Goal: Task Accomplishment & Management: Manage account settings

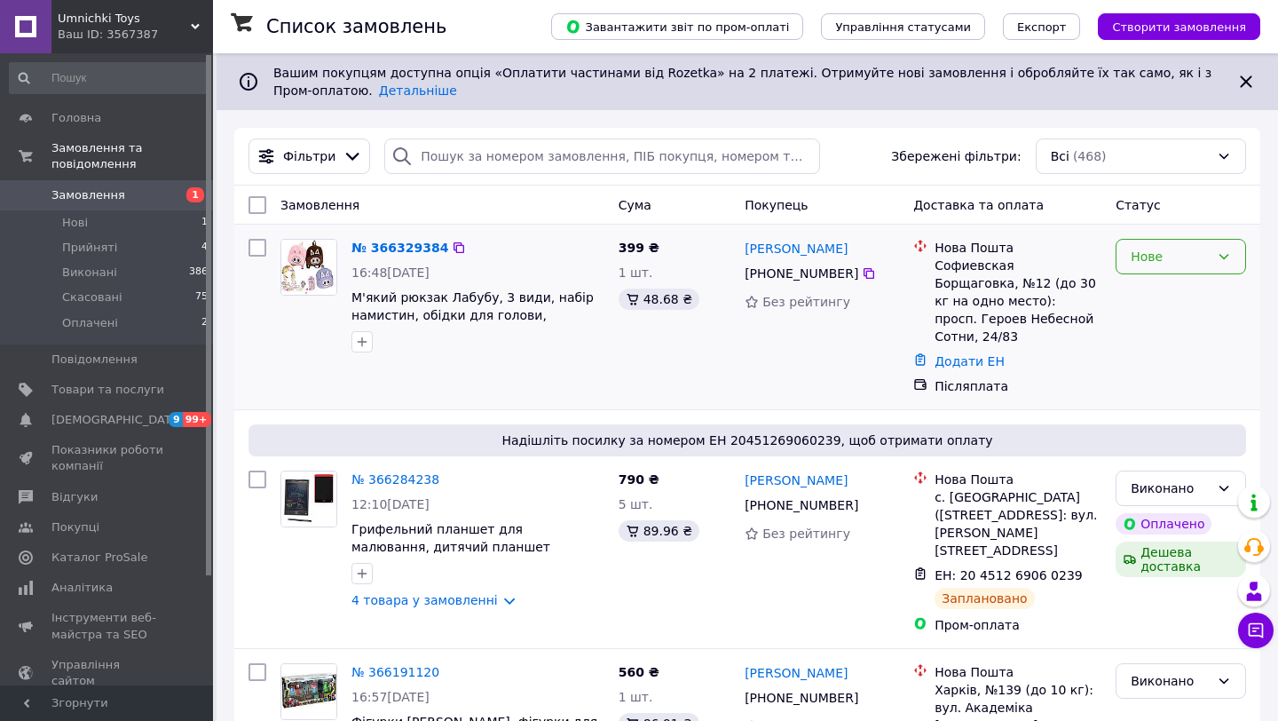
click at [1218, 264] on div "Нове" at bounding box center [1181, 257] width 130 height 36
click at [1143, 296] on li "Прийнято" at bounding box center [1180, 295] width 129 height 32
click at [960, 354] on link "Додати ЕН" at bounding box center [970, 361] width 70 height 14
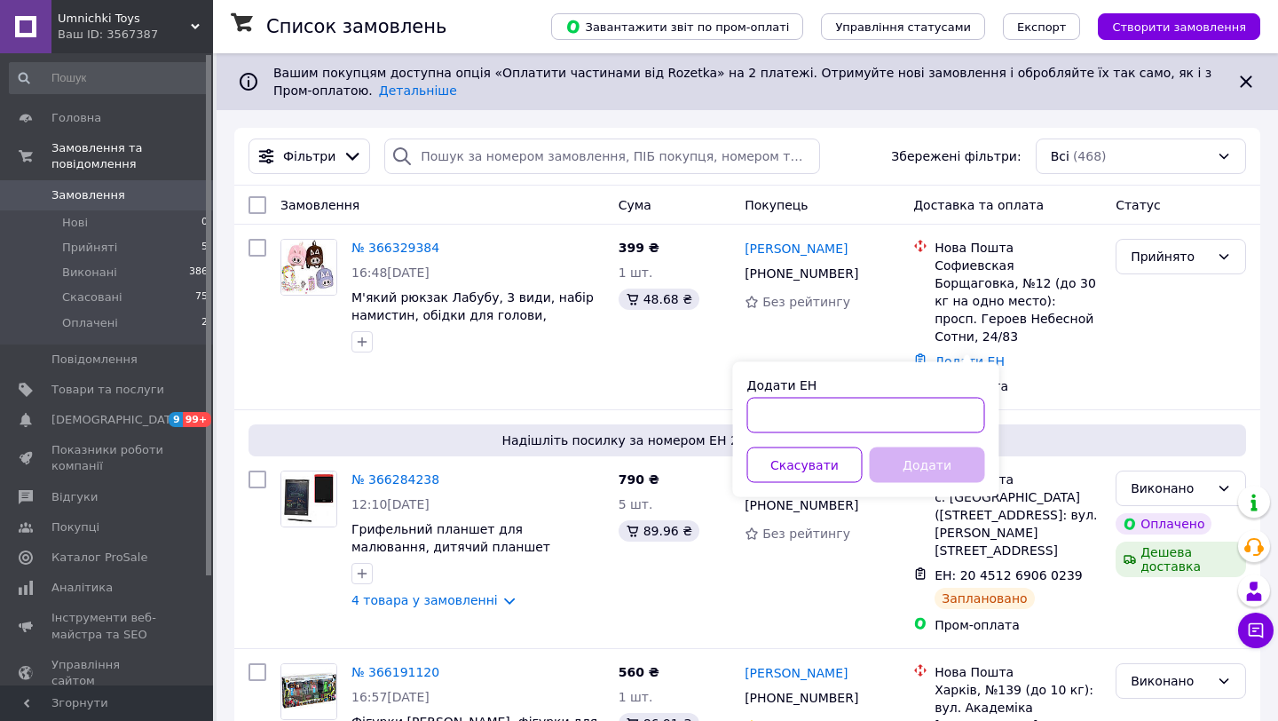
paste input "20451269182538"
type input "20451269182538"
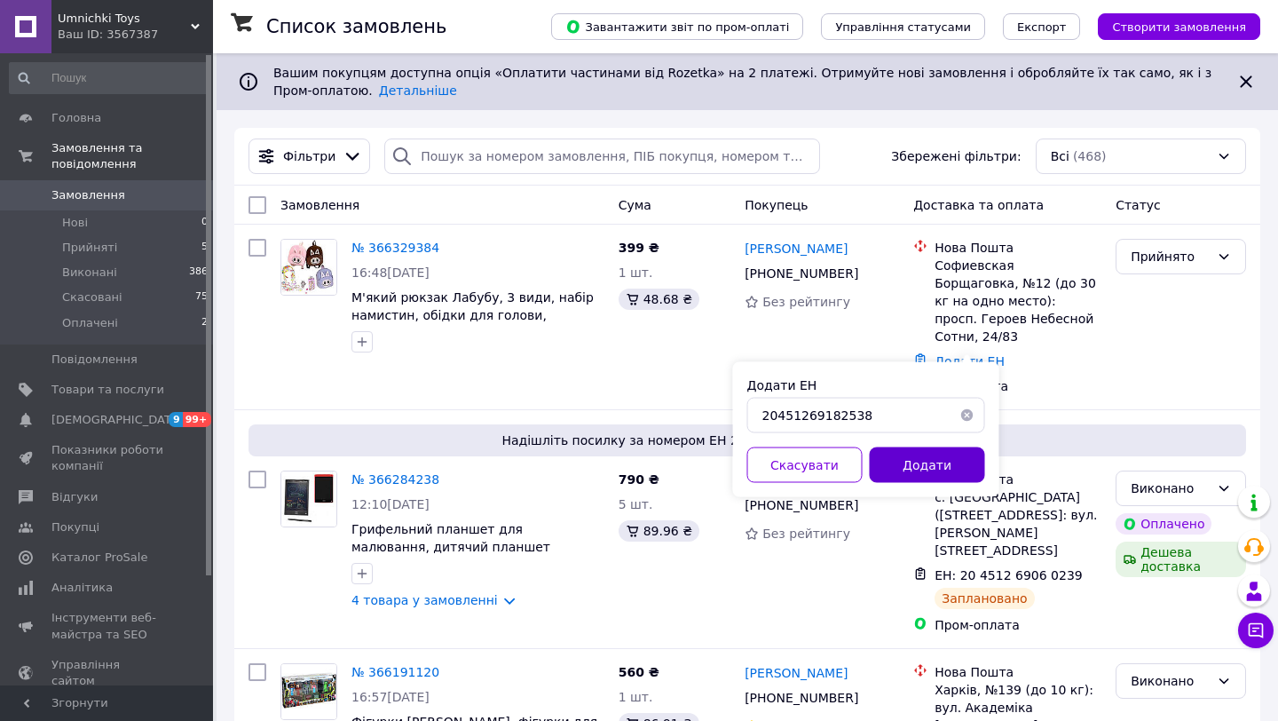
click at [954, 473] on button "Додати" at bounding box center [927, 465] width 115 height 36
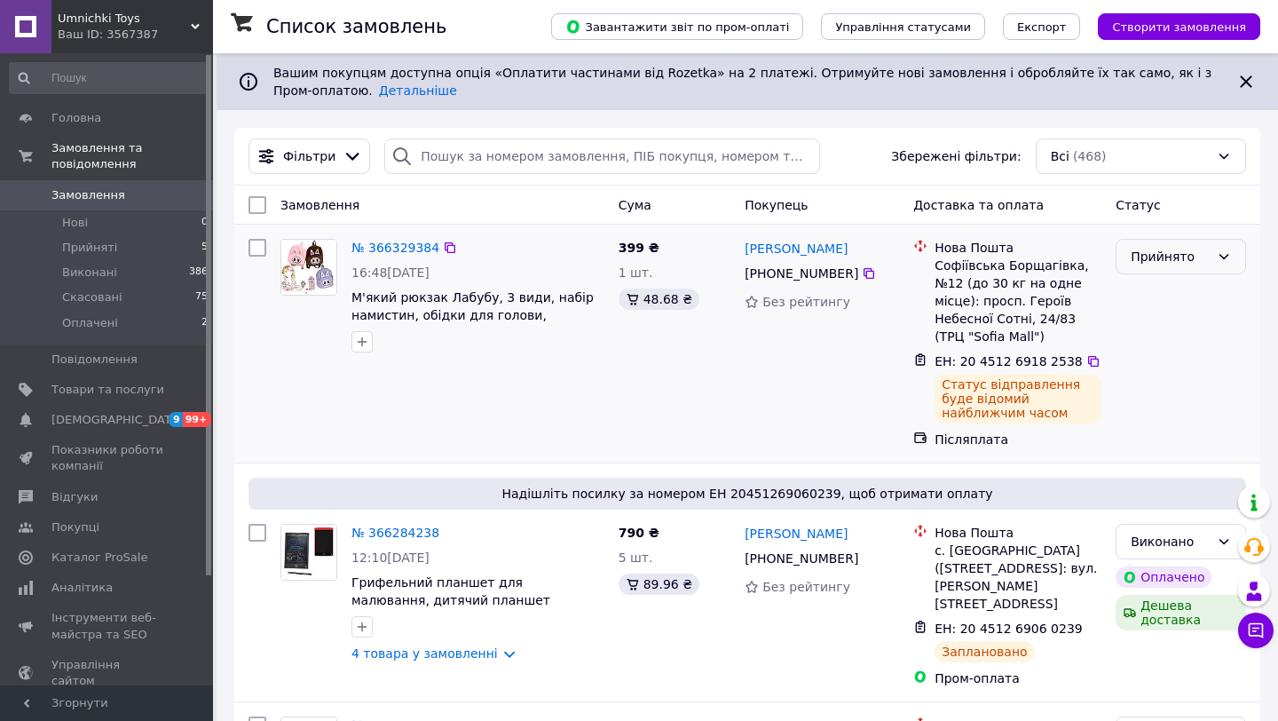
click at [1205, 266] on div "Прийнято" at bounding box center [1170, 257] width 79 height 20
click at [1170, 295] on li "Виконано" at bounding box center [1180, 295] width 129 height 32
